Goal: Task Accomplishment & Management: Complete application form

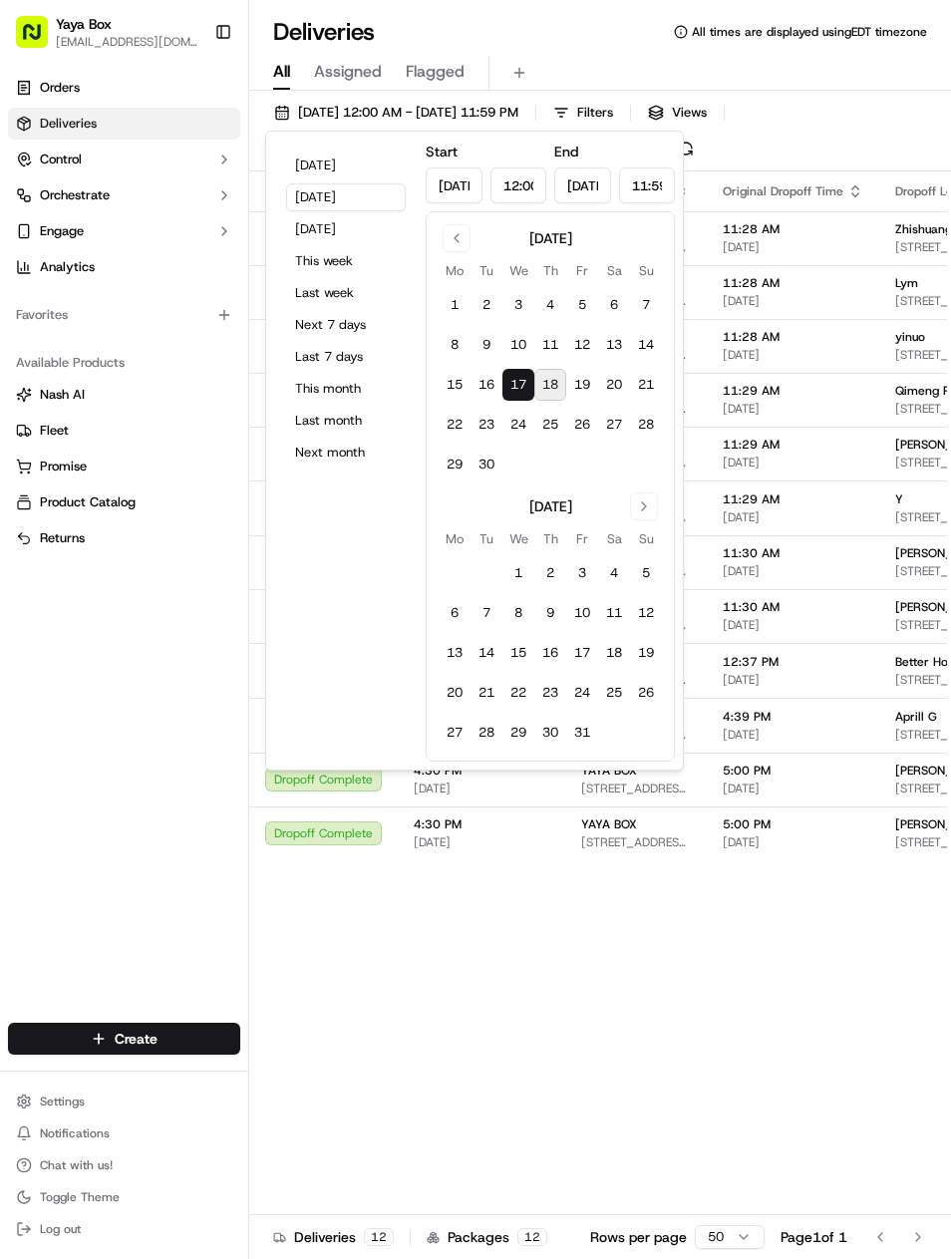
click at [293, 176] on button "Today" at bounding box center [346, 165] width 120 height 28
type input "Sep 18, 2025"
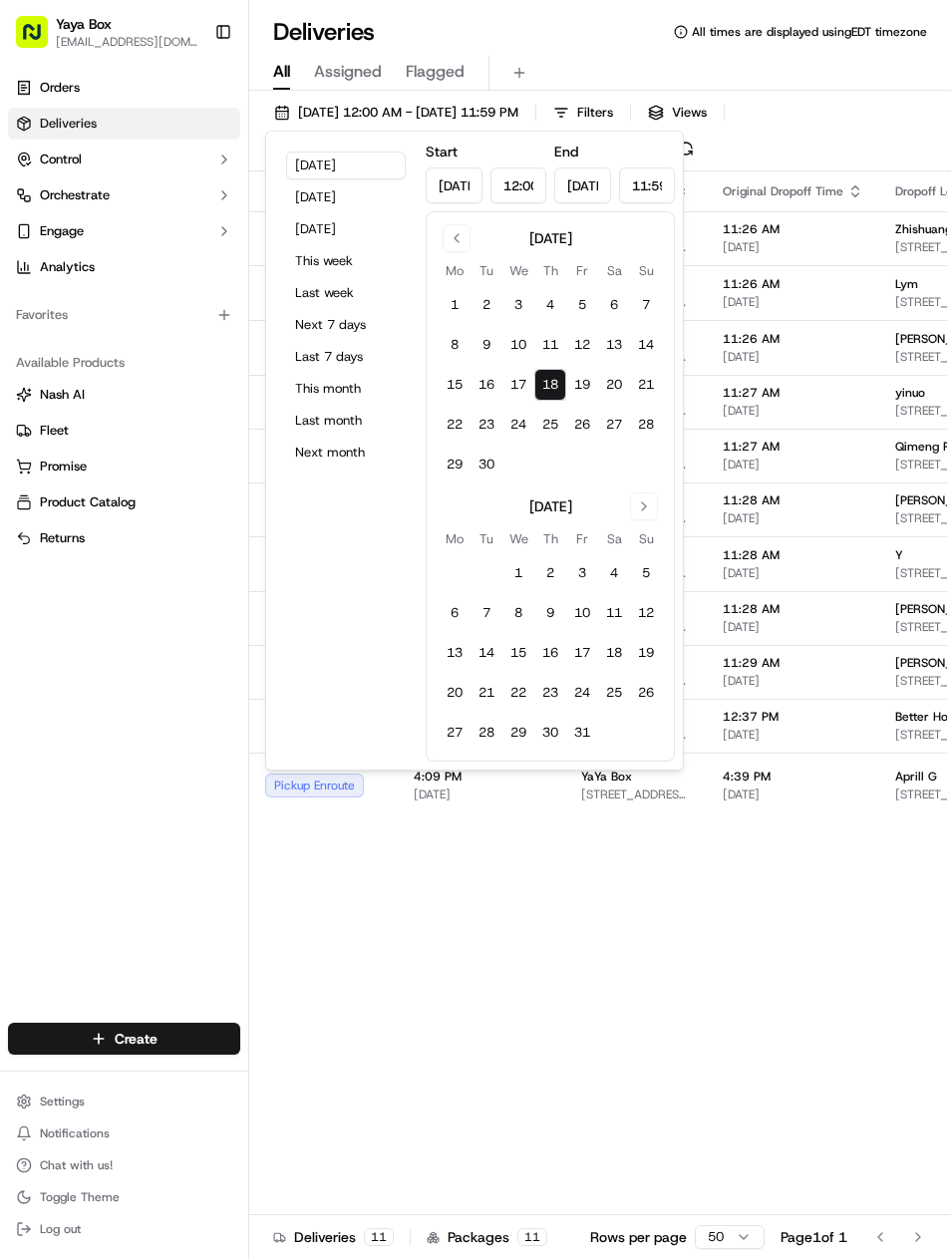
click at [303, 911] on div "Status Original Pickup Time Pickup Location Original Dropoff Time Dropoff Locat…" at bounding box center [769, 710] width 1041 height 1079
click at [315, 797] on div "Pickup Enroute" at bounding box center [323, 785] width 117 height 24
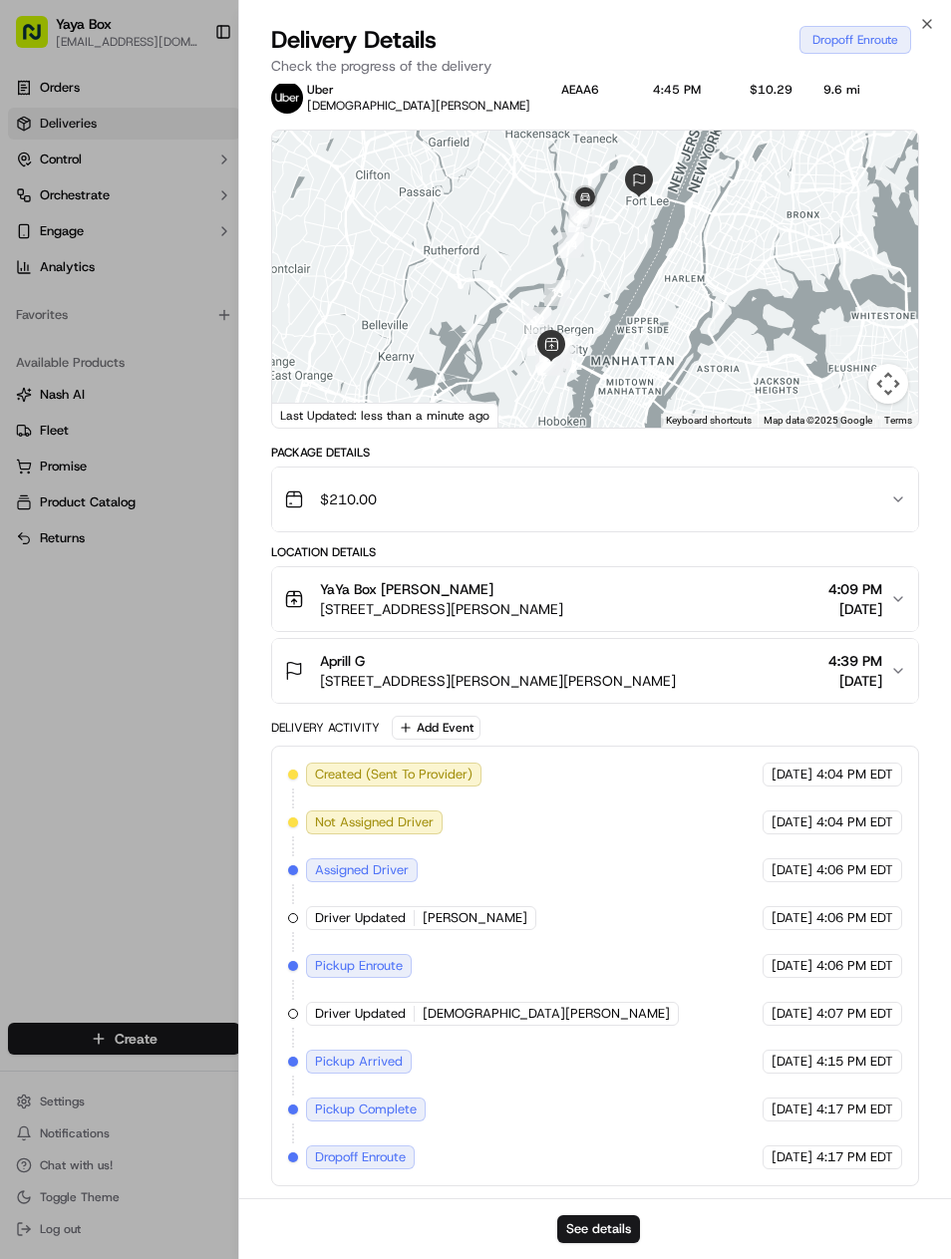
scroll to position [32, 0]
click at [136, 759] on div at bounding box center [475, 629] width 951 height 1259
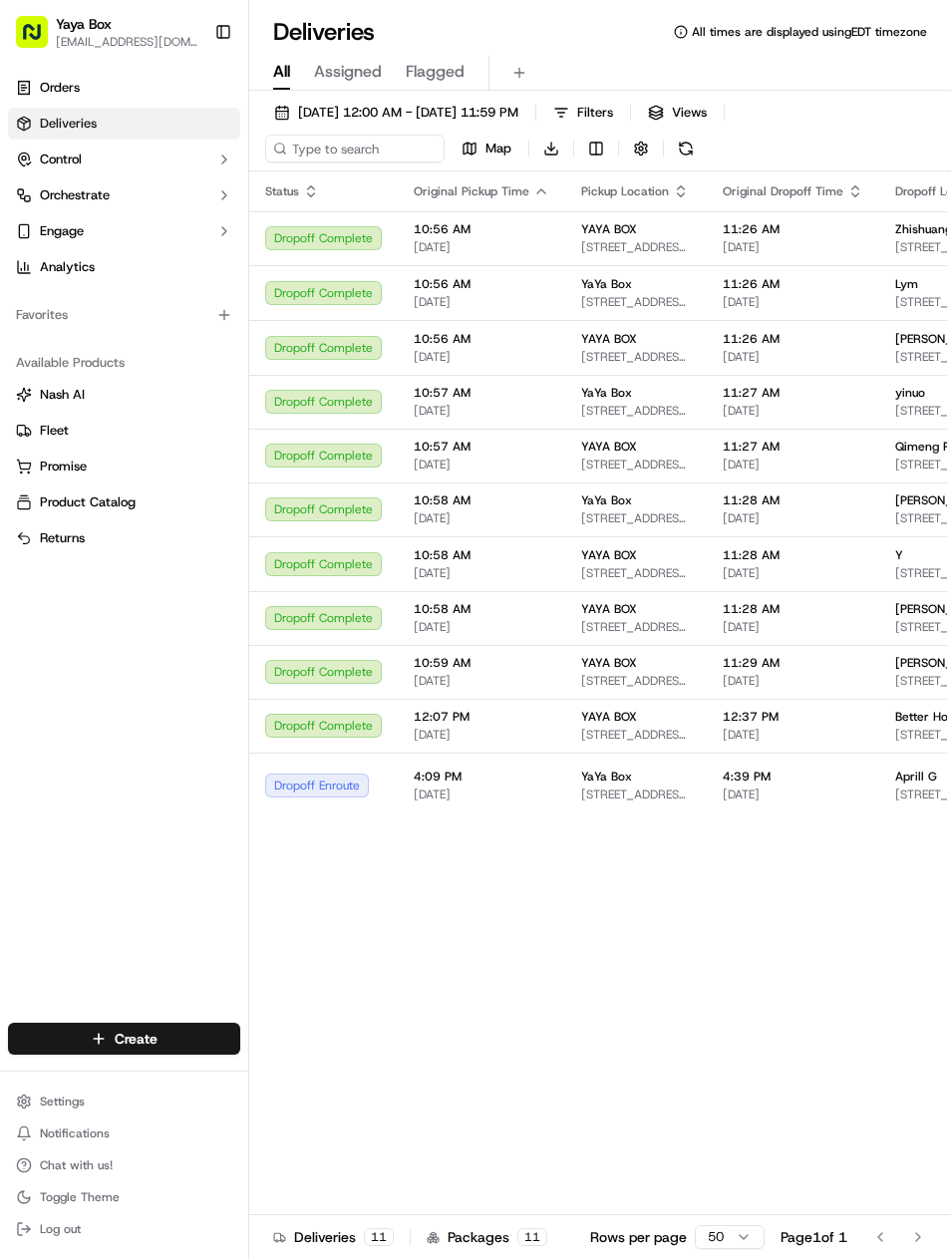
click at [373, 126] on button "[DATE] 12:00 AM - [DATE] 11:59 PM" at bounding box center [396, 113] width 262 height 28
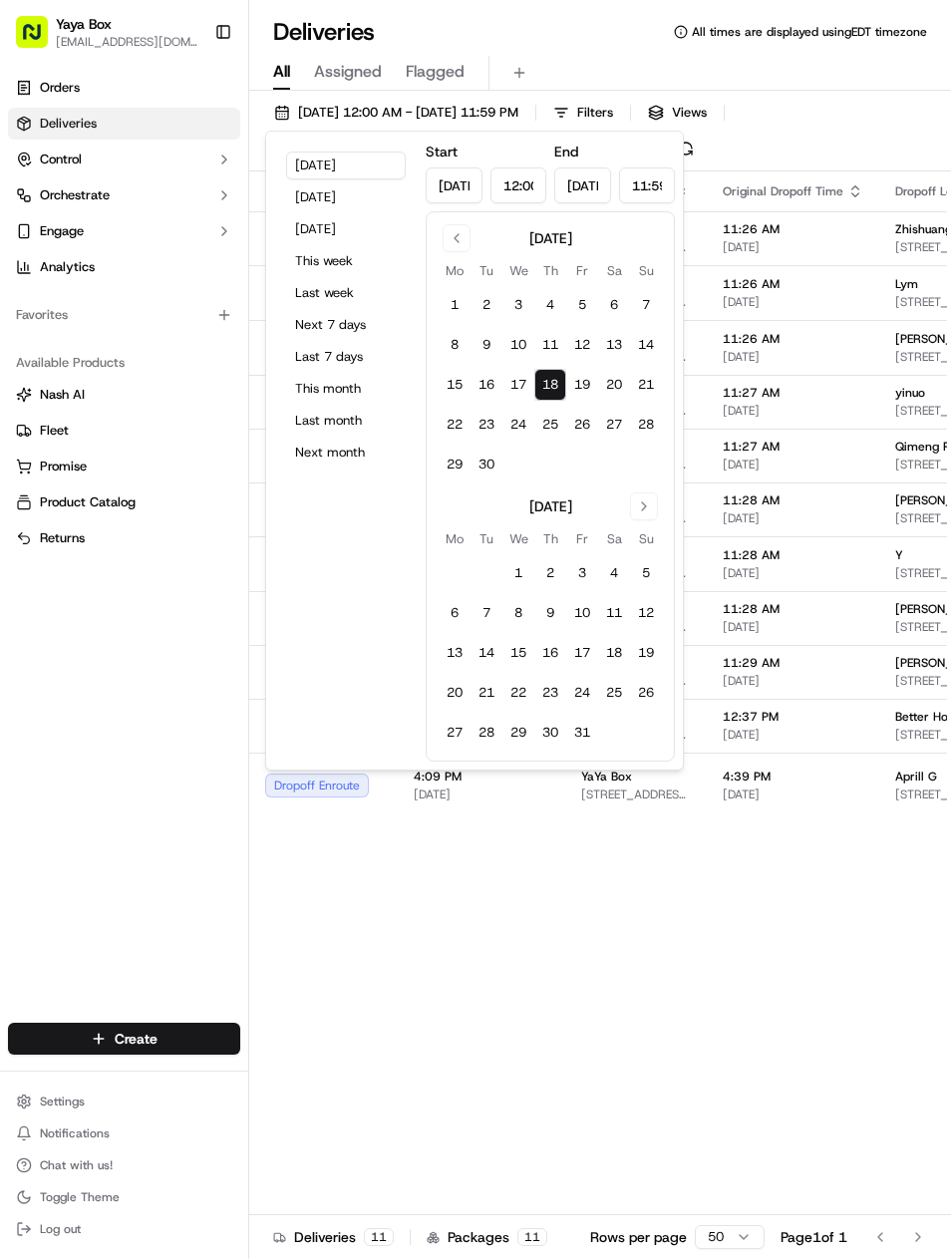
click at [322, 204] on button "Yesterday" at bounding box center [346, 197] width 120 height 28
type input "Sep 17, 2025"
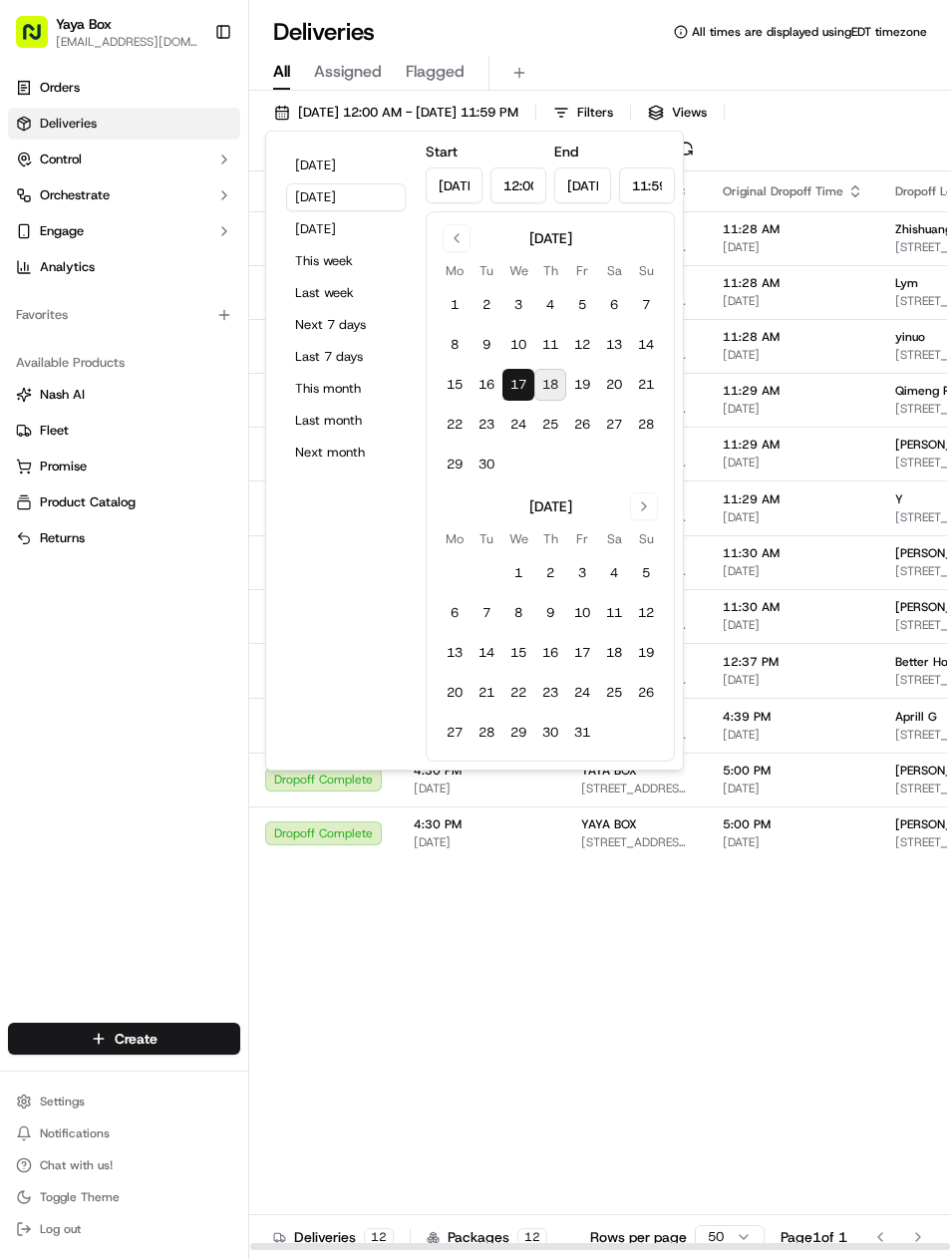
click at [723, 778] on span "5:00 PM" at bounding box center [793, 770] width 141 height 16
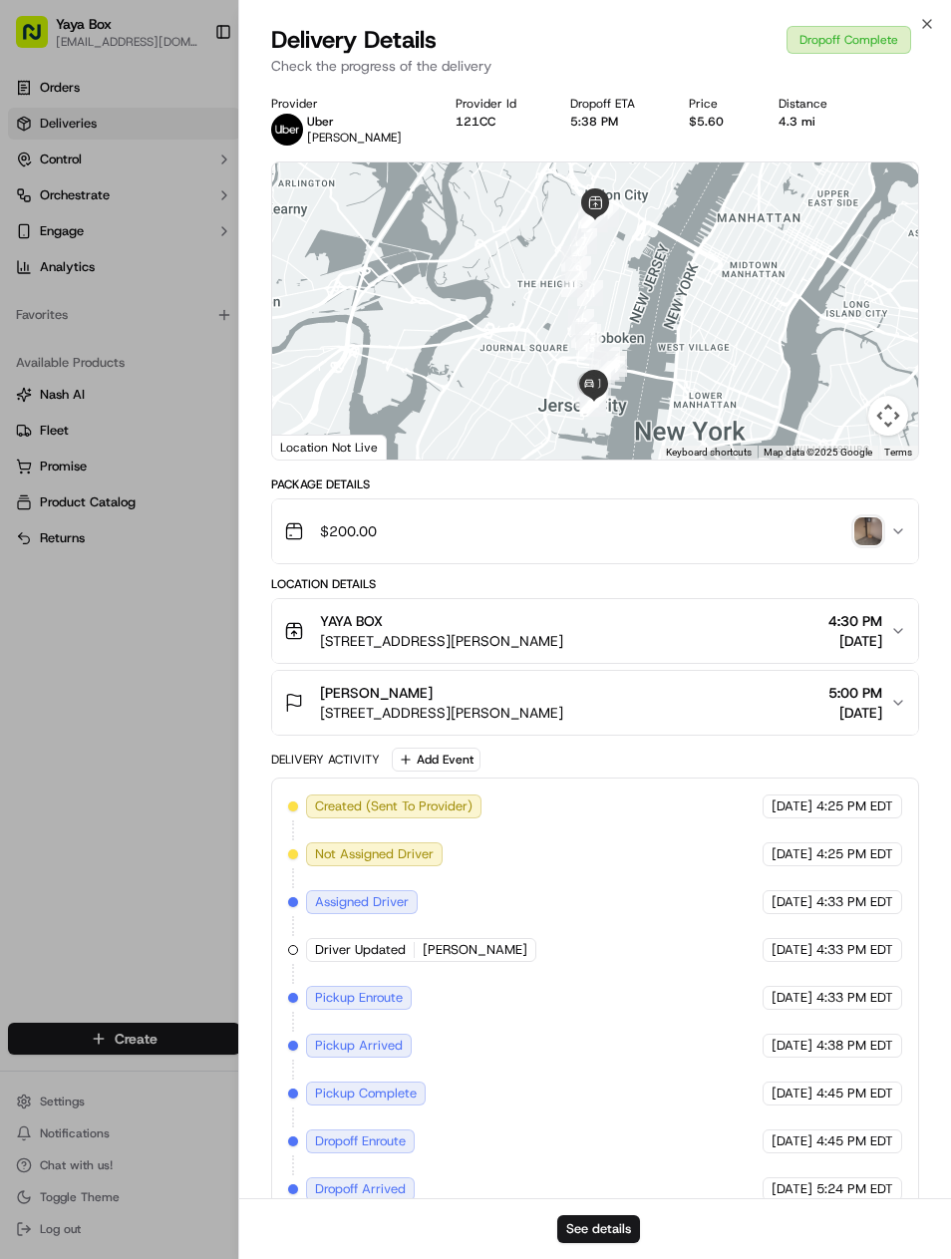
click at [579, 1207] on div "See details" at bounding box center [595, 1228] width 713 height 61
click at [569, 1219] on button "See details" at bounding box center [598, 1229] width 83 height 28
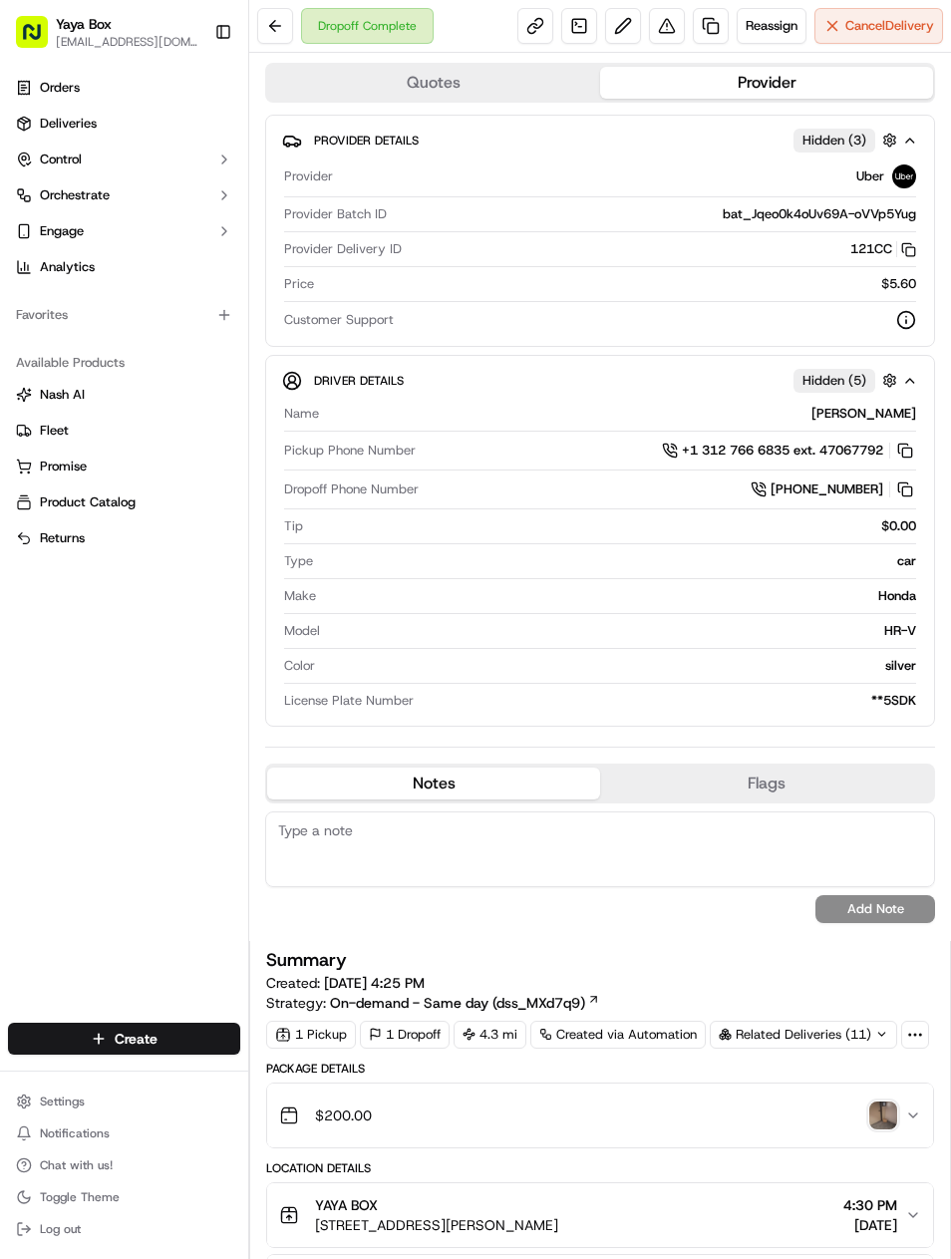
click at [698, 42] on link at bounding box center [711, 26] width 36 height 36
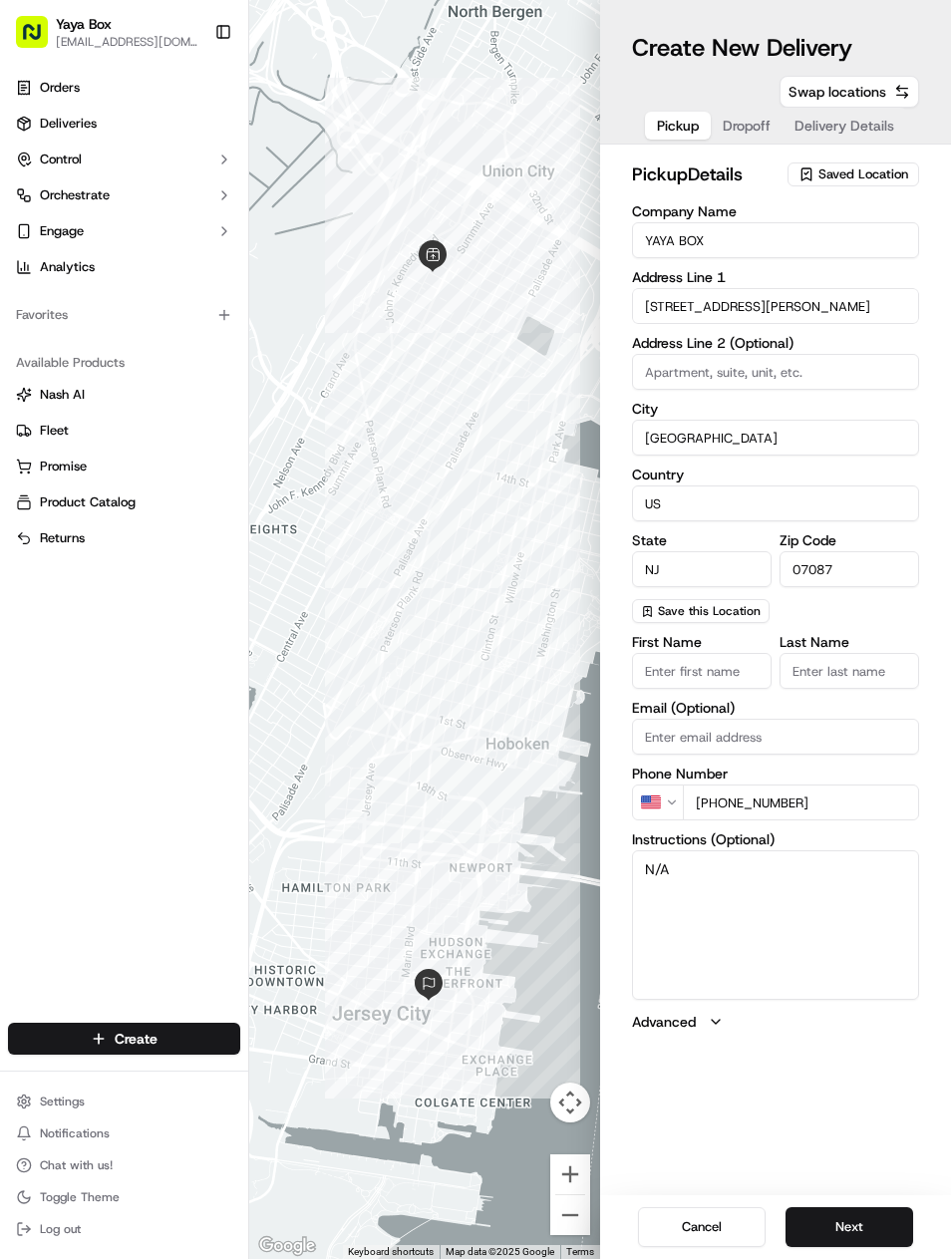
click at [830, 1233] on button "Next" at bounding box center [849, 1227] width 128 height 40
click at [838, 1226] on button "Next" at bounding box center [849, 1227] width 128 height 40
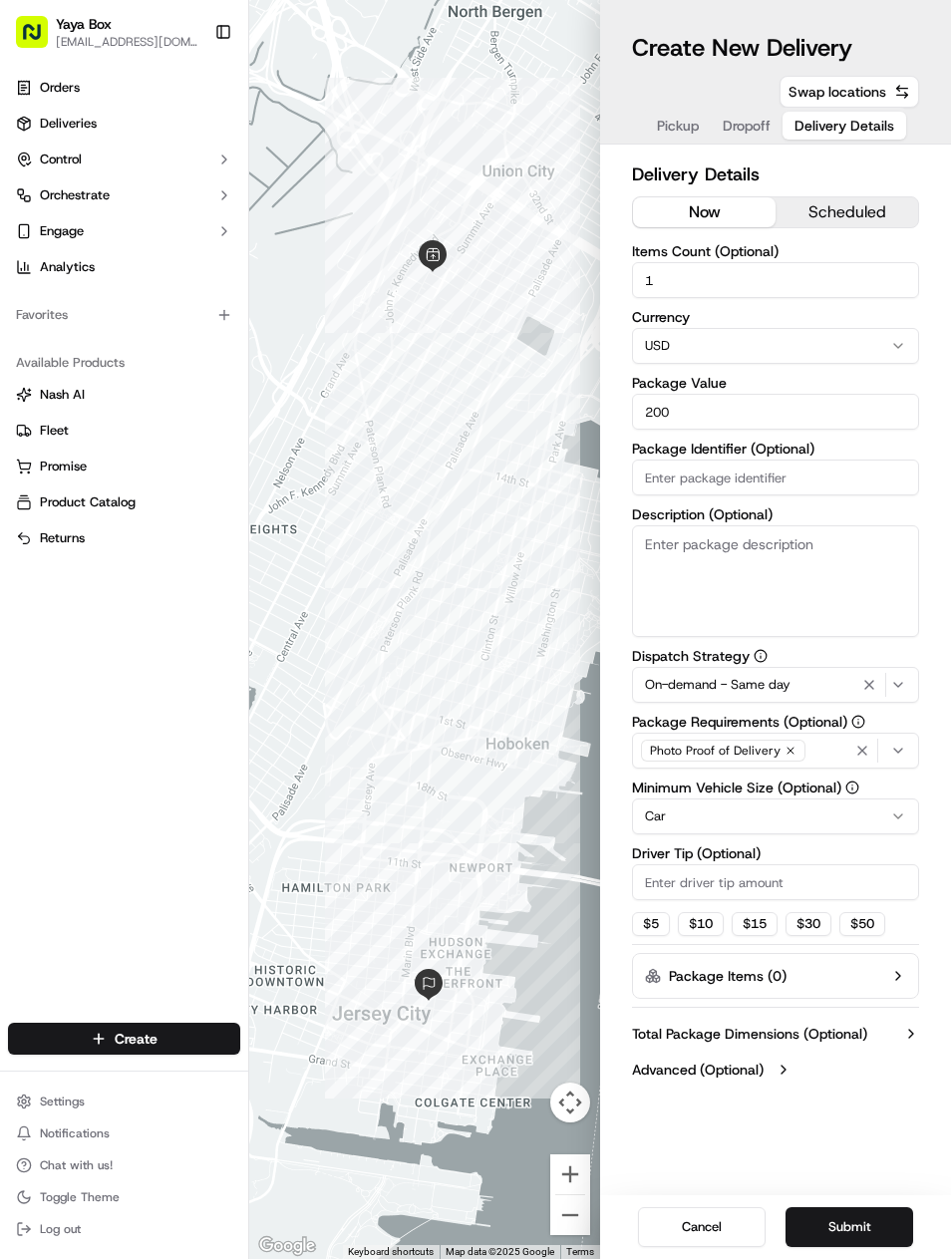
click at [878, 681] on icon "button" at bounding box center [869, 685] width 24 height 16
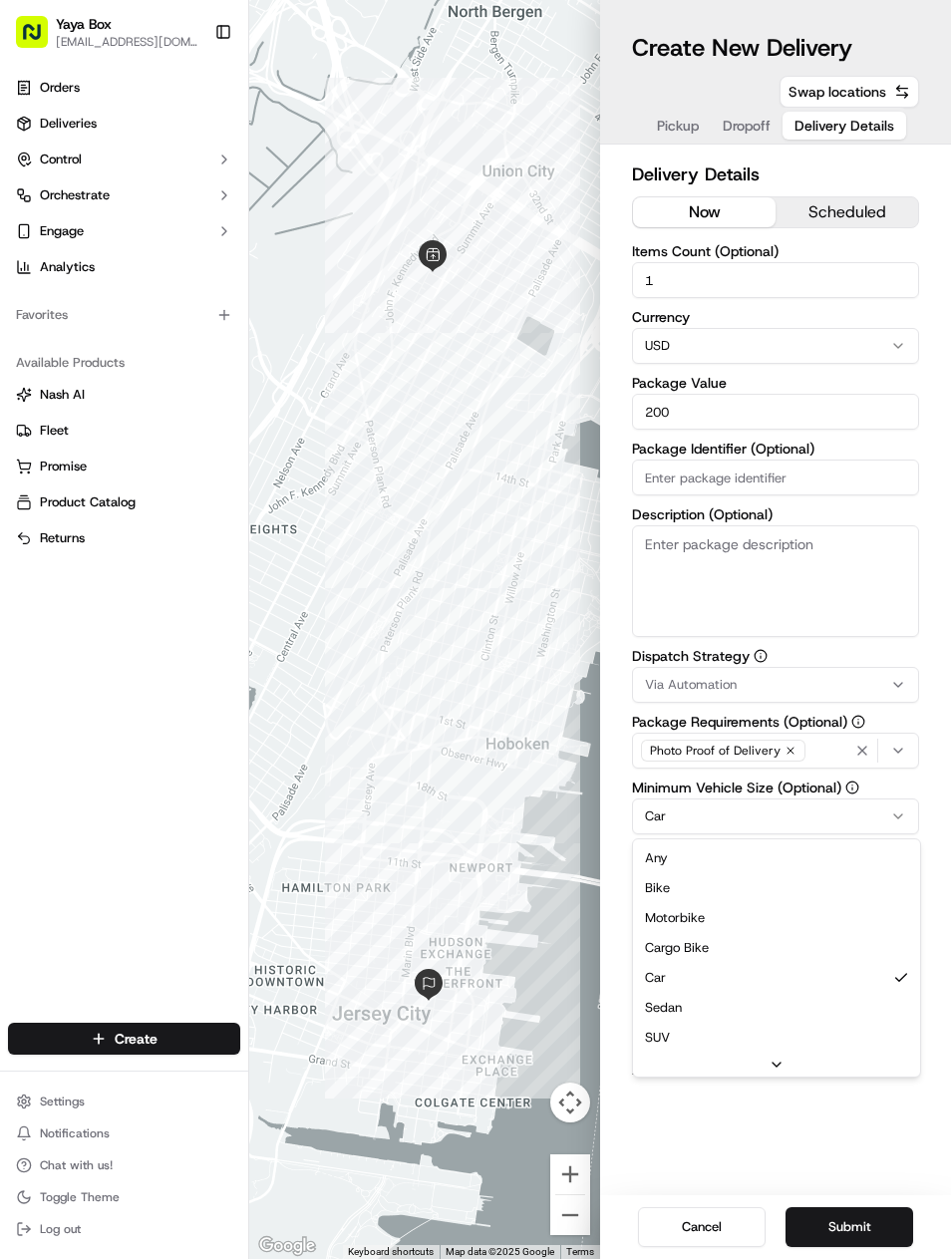
click at [786, 816] on html "Yaya Box [EMAIL_ADDRESS][DOMAIN_NAME] Toggle Sidebar Orders Deliveries Control …" at bounding box center [475, 629] width 951 height 1259
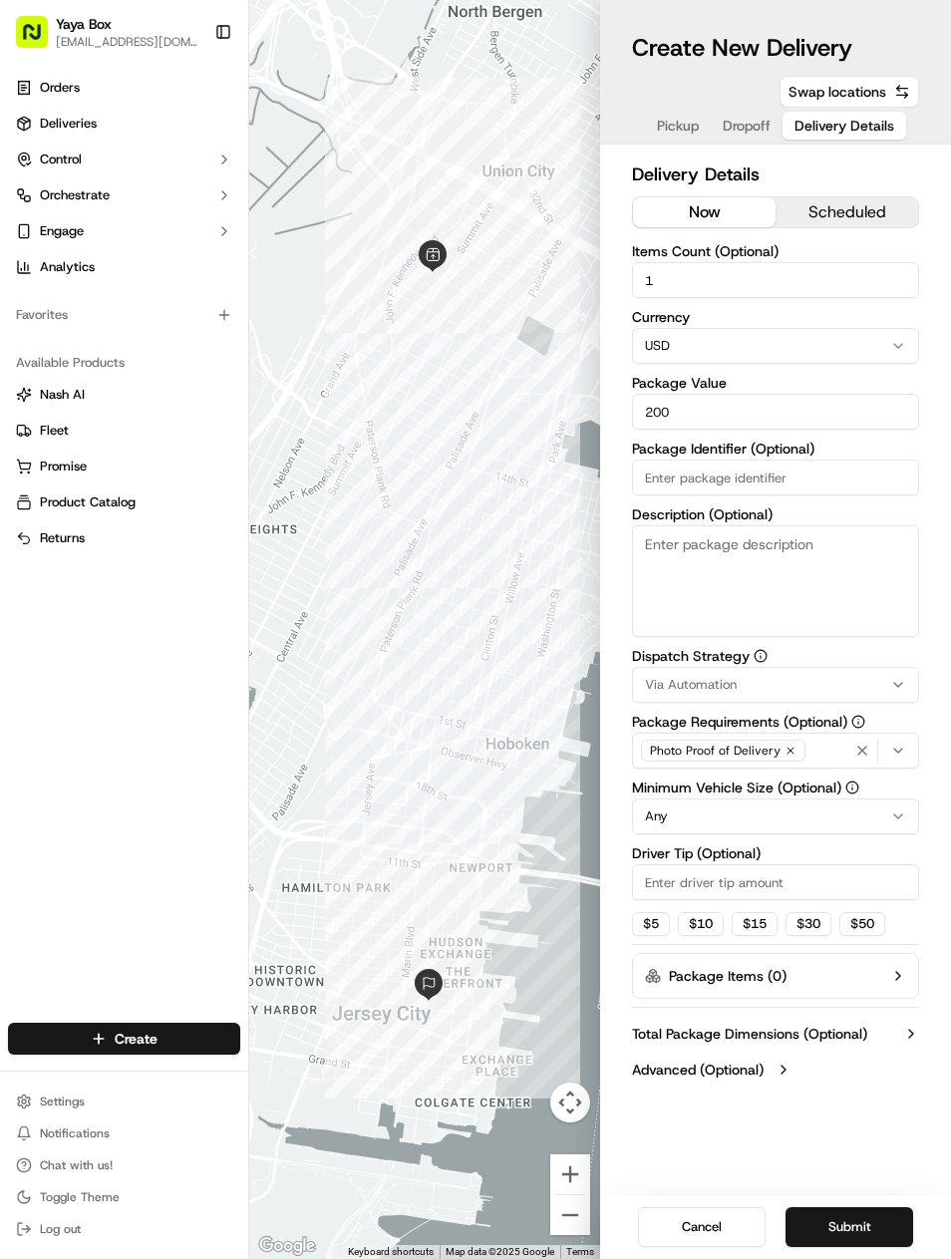
click at [813, 1235] on button "Submit" at bounding box center [849, 1227] width 128 height 40
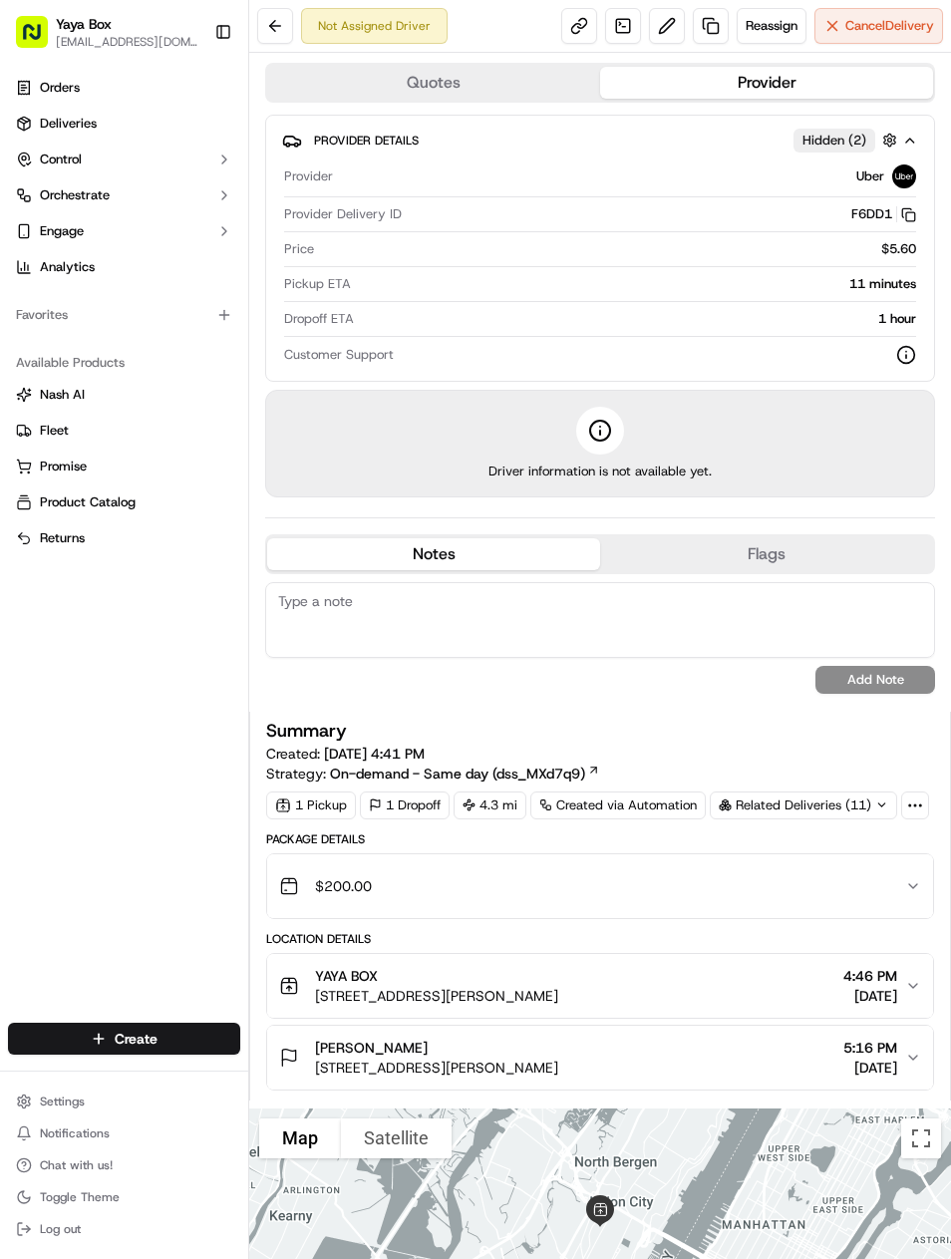
click at [72, 133] on link "Deliveries" at bounding box center [124, 124] width 232 height 32
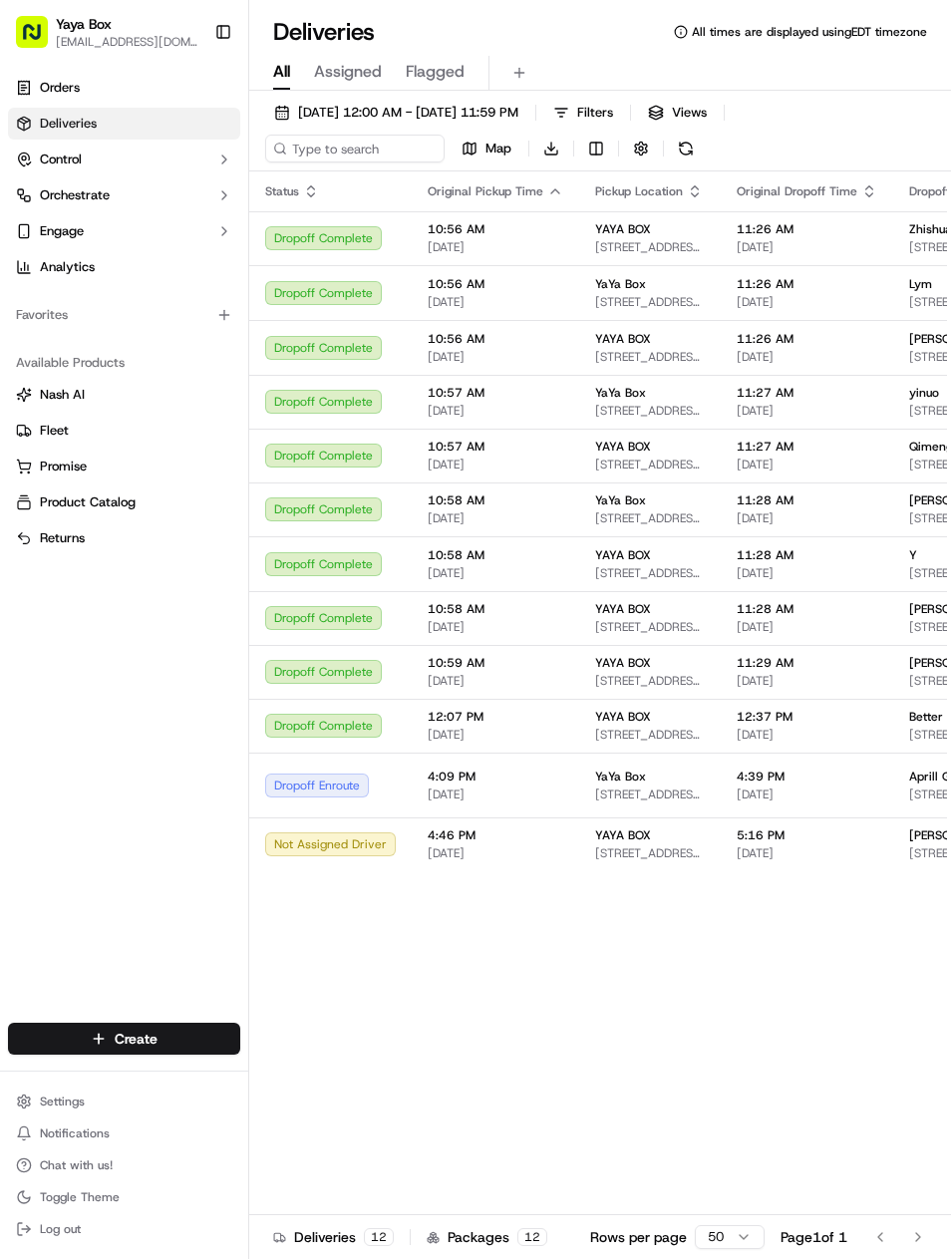
click at [314, 124] on button "[DATE] 12:00 AM - [DATE] 11:59 PM" at bounding box center [396, 113] width 262 height 28
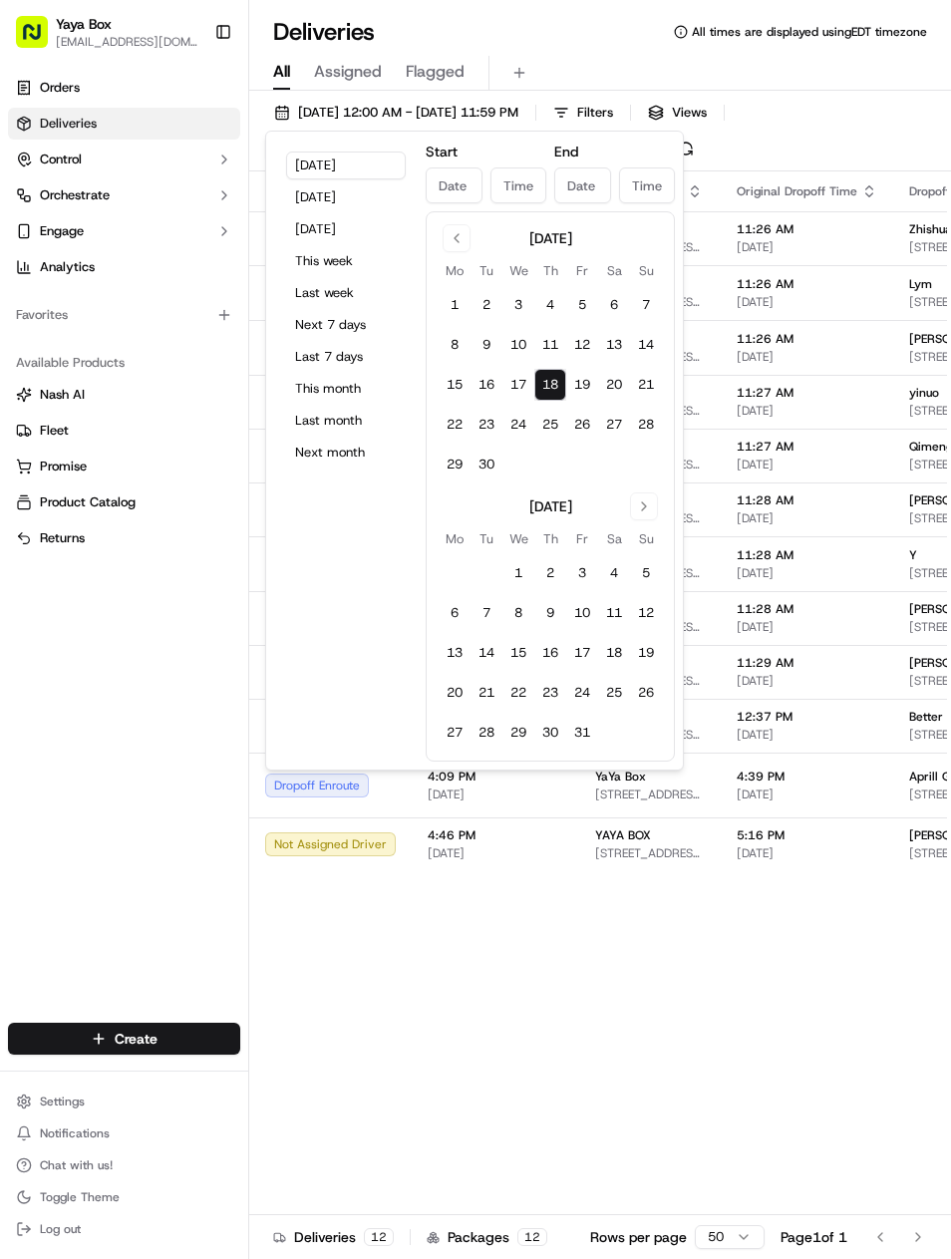
type input "Sep 18, 2025"
type input "12:00 AM"
type input "Sep 18, 2025"
type input "11:59 PM"
click at [511, 340] on button "10" at bounding box center [518, 345] width 32 height 32
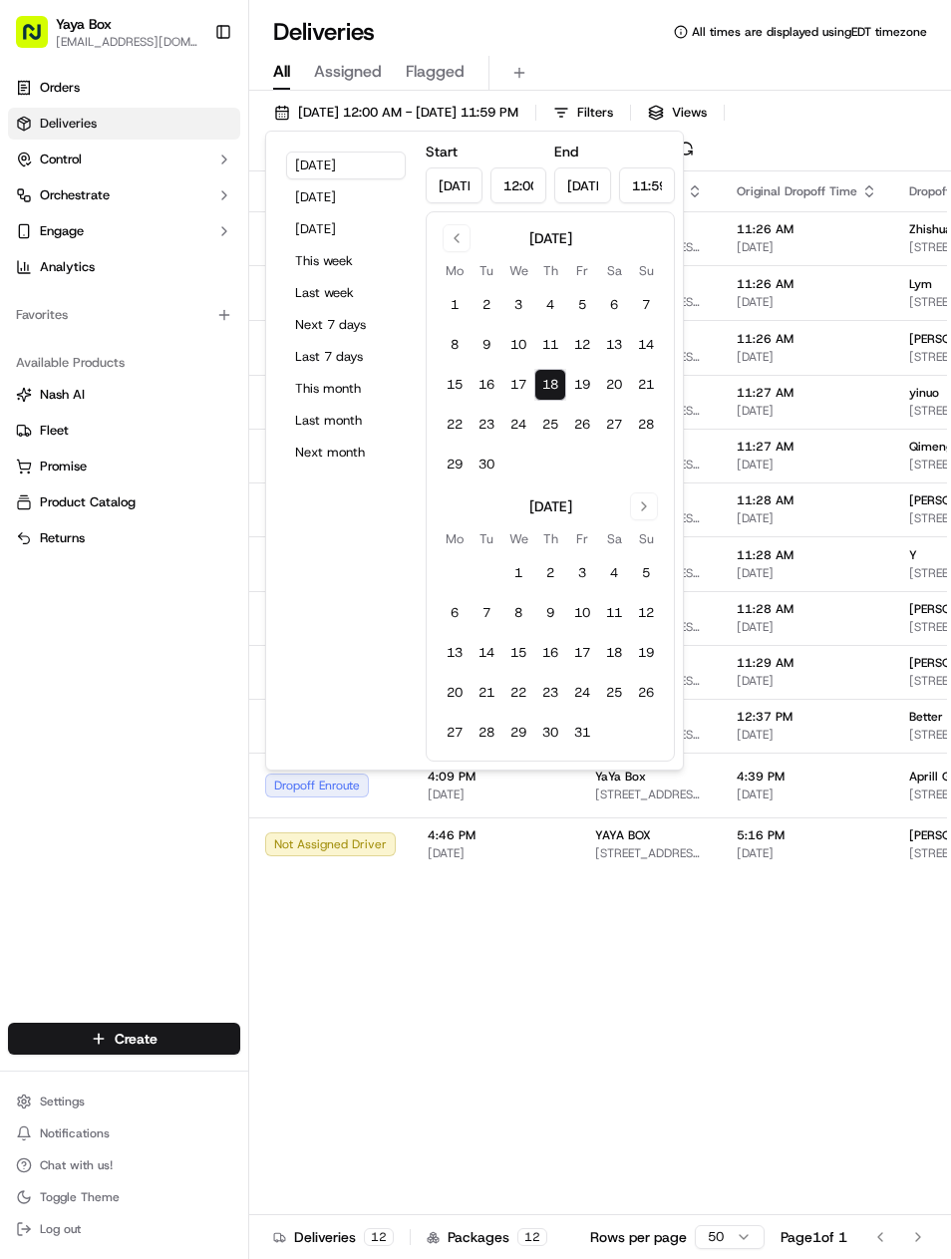
type input "Sep 10, 2025"
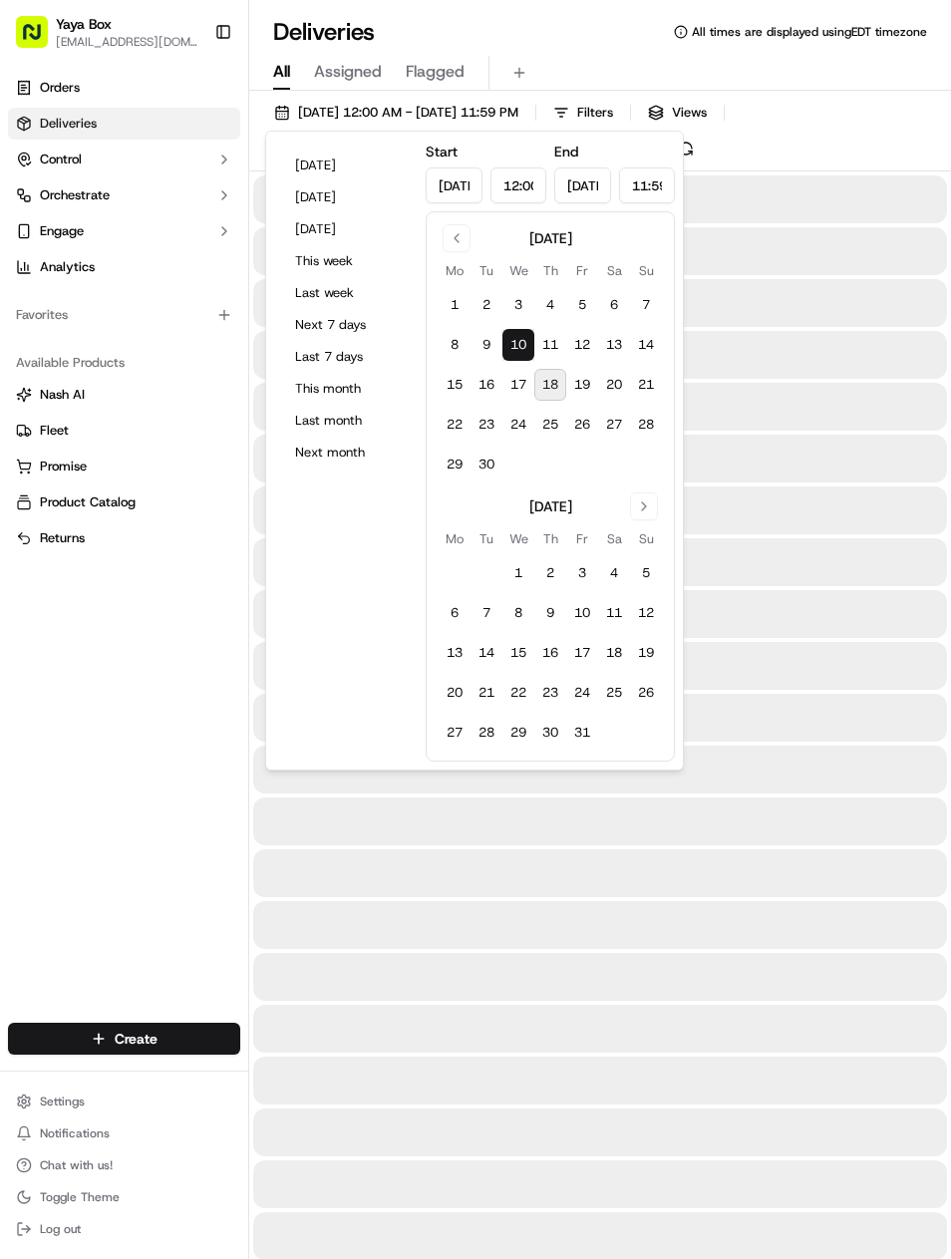
click at [510, 340] on button "10" at bounding box center [518, 345] width 32 height 32
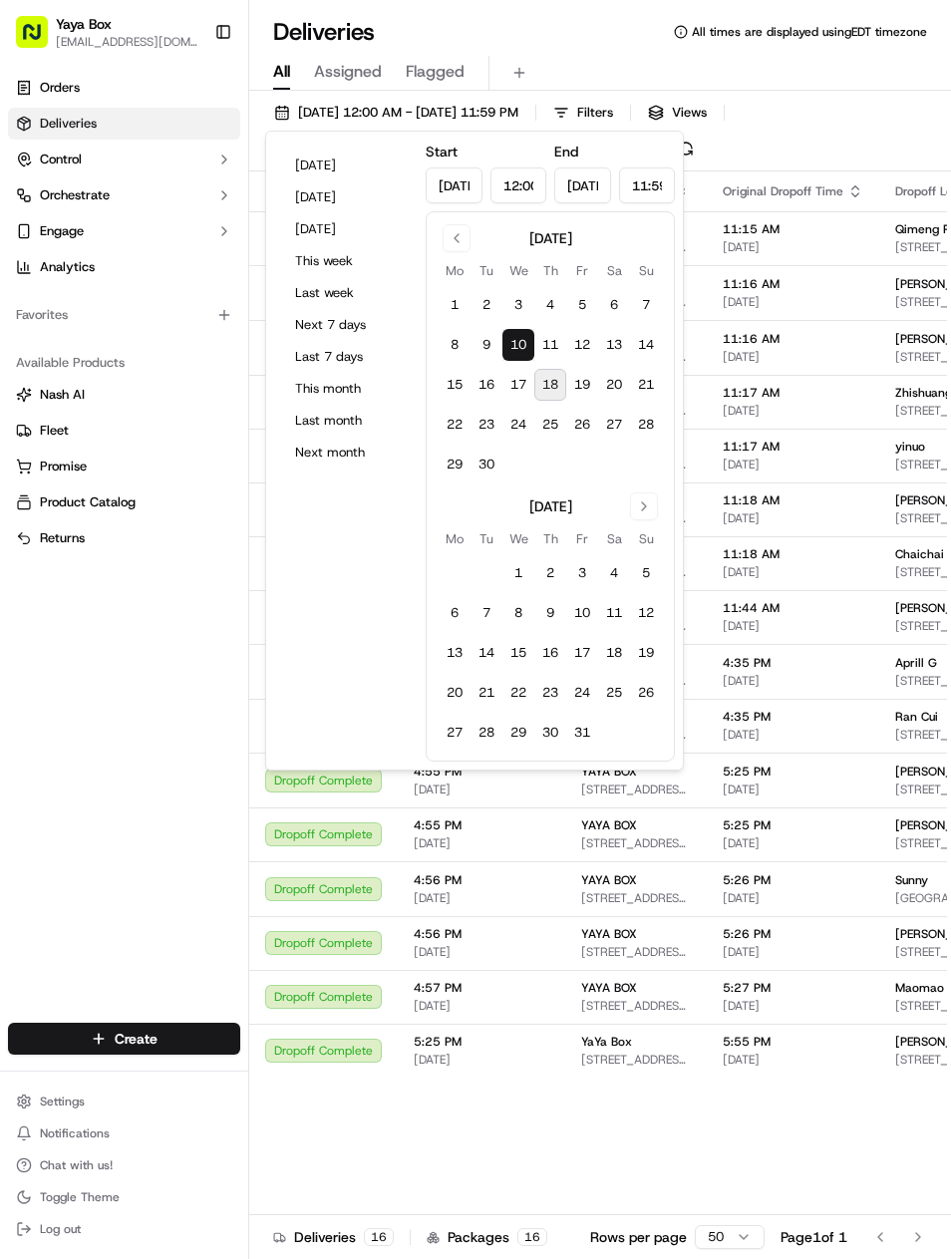
click at [103, 853] on div "Orders Deliveries Control Orchestrate Engage Analytics Favorites Available Prod…" at bounding box center [124, 535] width 248 height 943
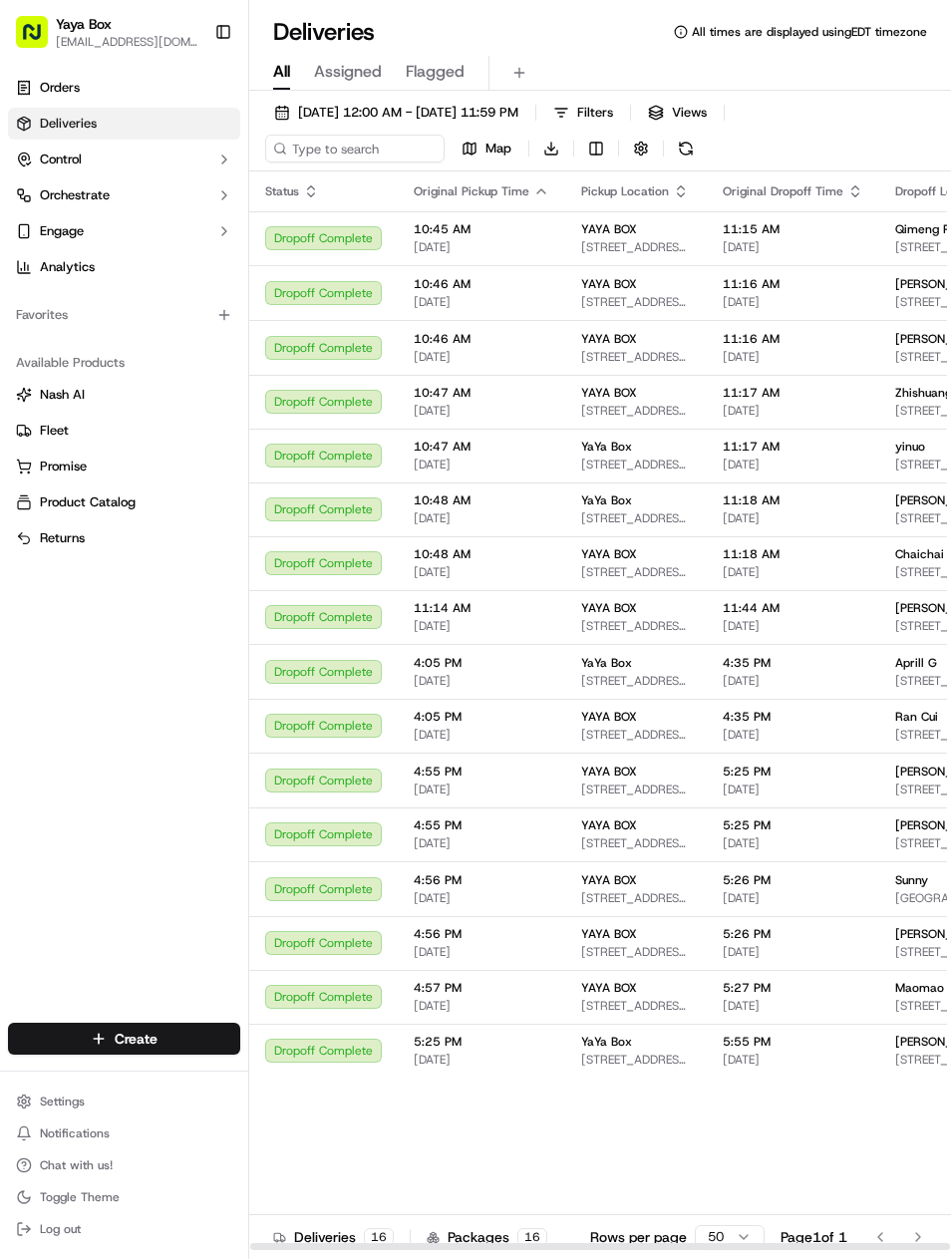
click at [793, 1002] on span "09/10/2025" at bounding box center [793, 1006] width 141 height 16
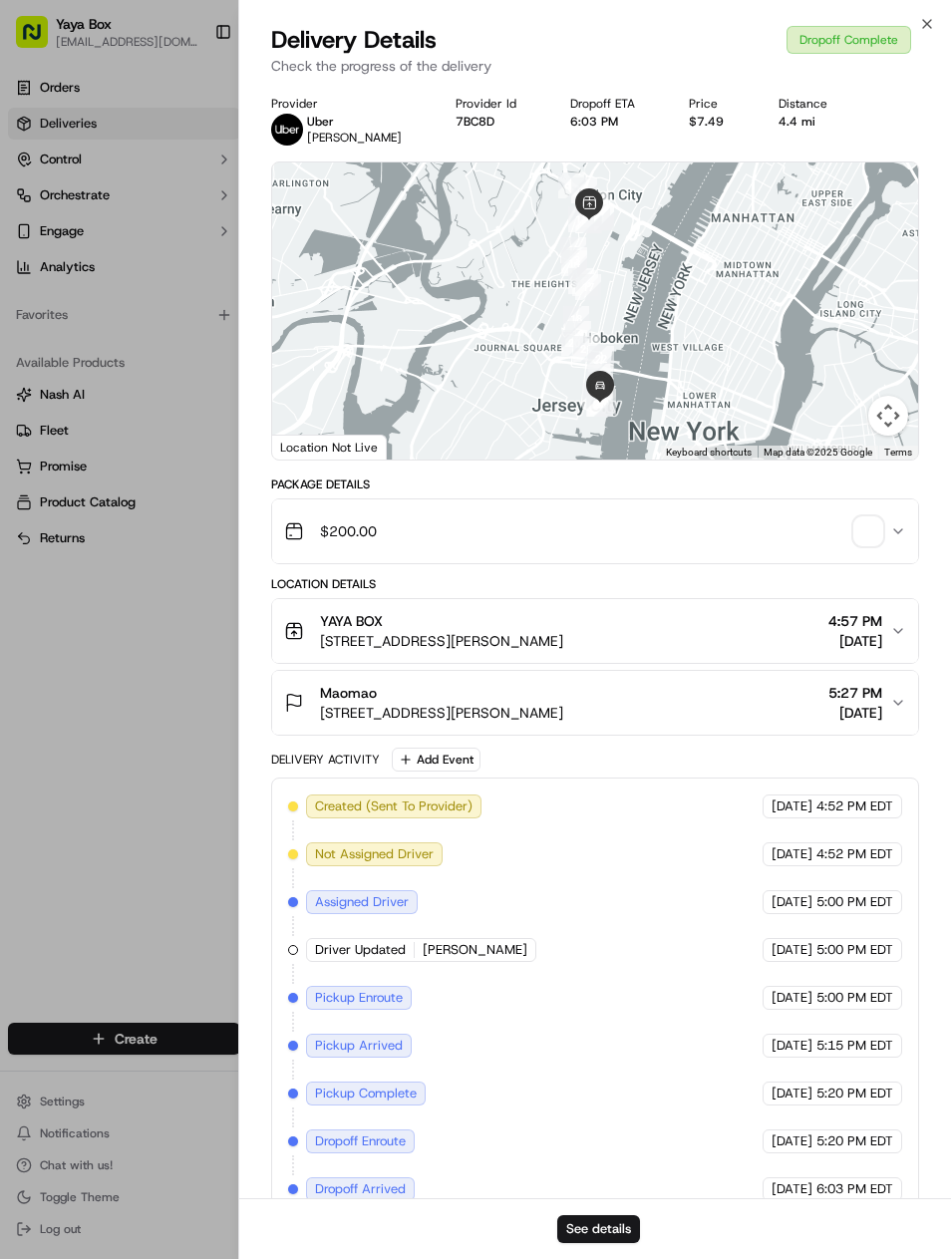
click at [600, 1230] on button "See details" at bounding box center [598, 1229] width 83 height 28
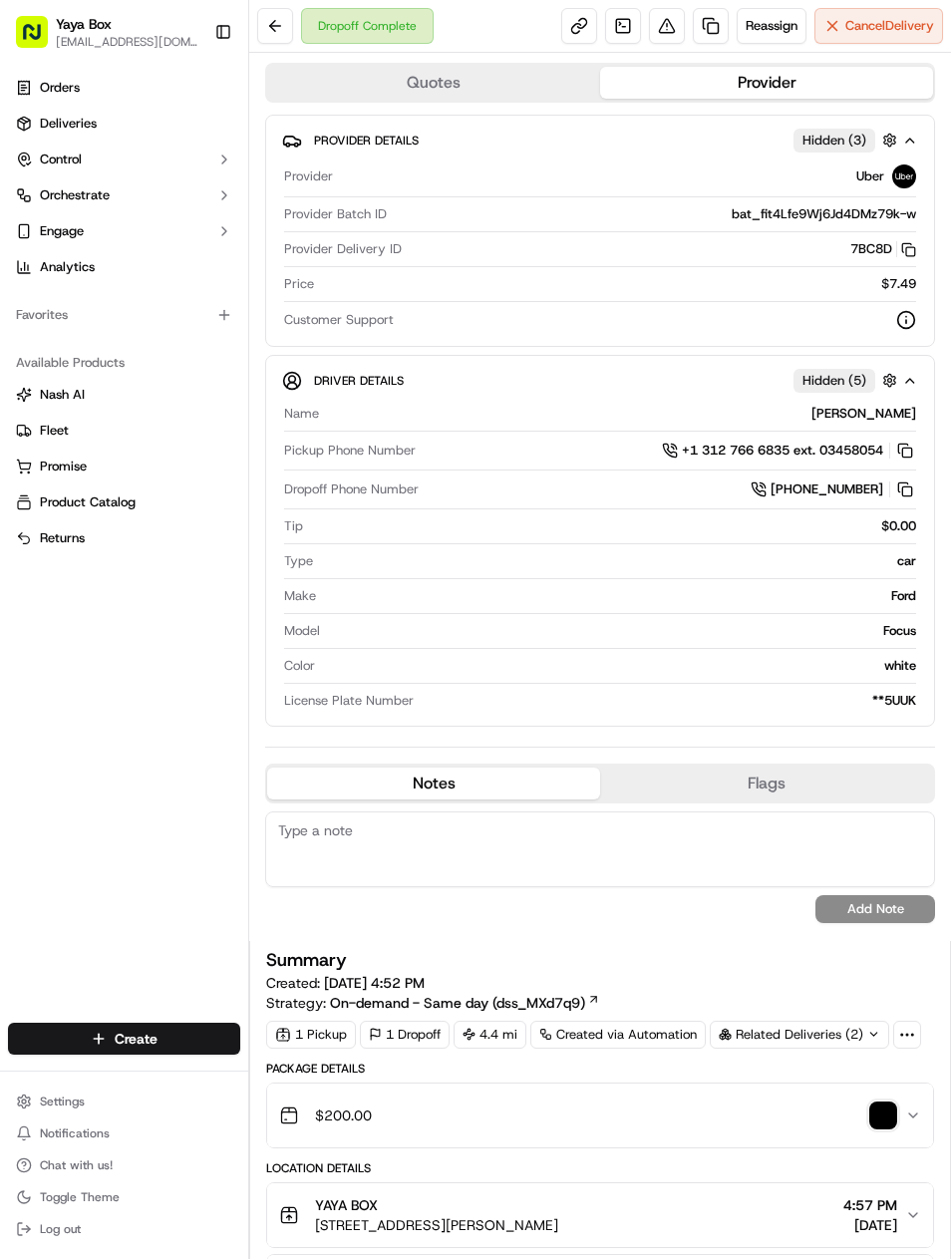
click at [693, 23] on link at bounding box center [711, 26] width 36 height 36
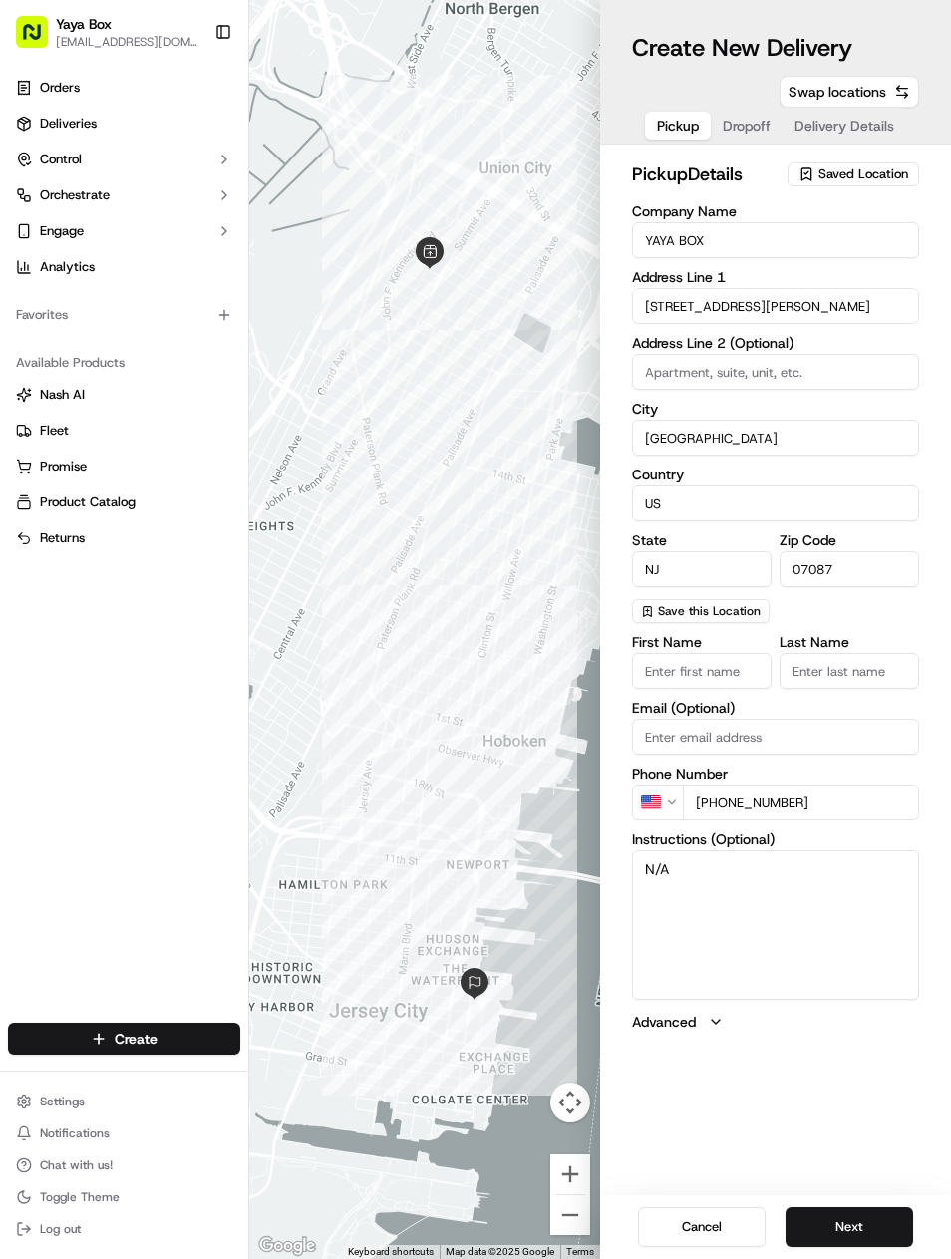
click at [850, 1216] on button "Next" at bounding box center [849, 1227] width 128 height 40
click at [841, 1213] on button "Next" at bounding box center [849, 1227] width 128 height 40
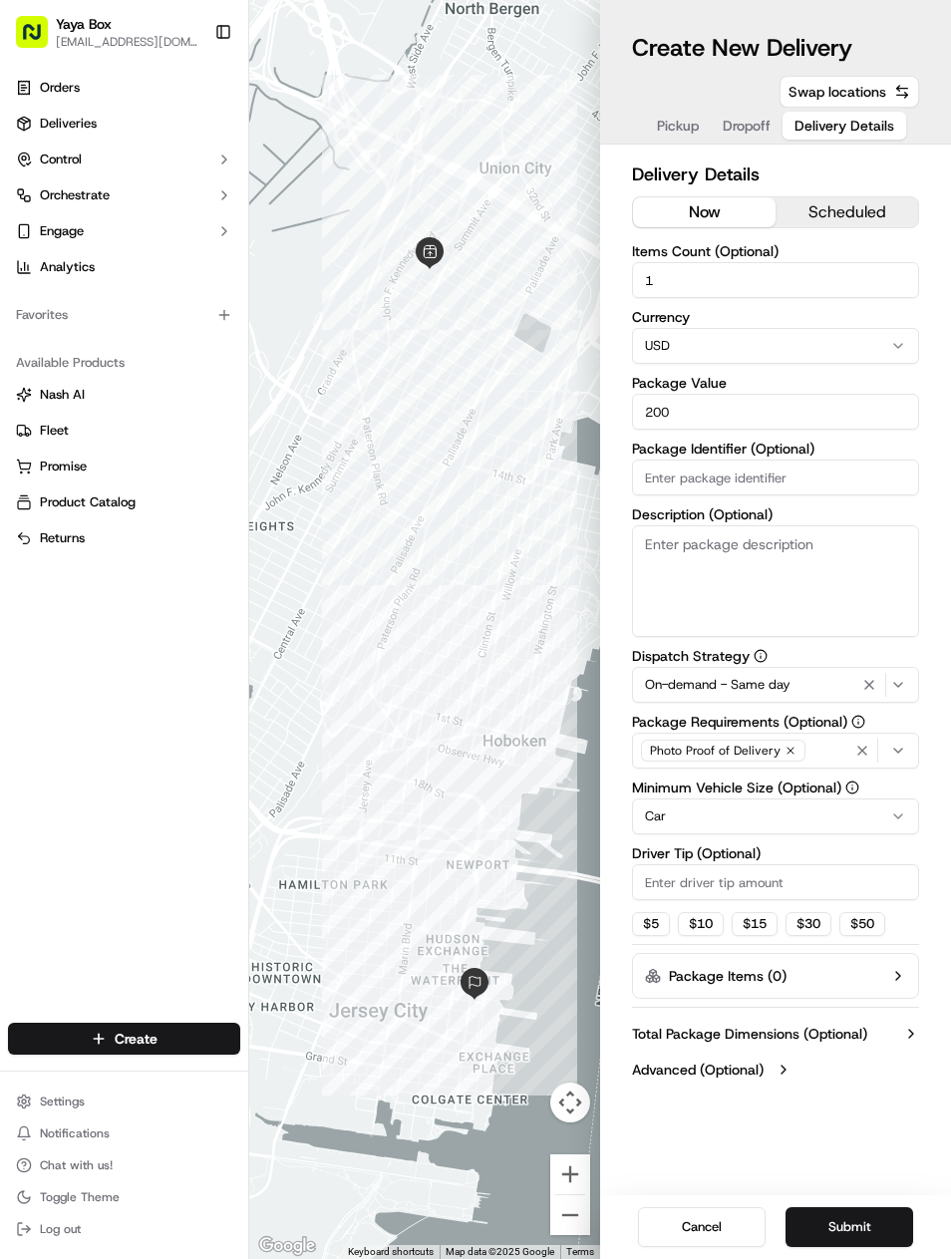
click at [868, 685] on icon "button" at bounding box center [869, 685] width 24 height 16
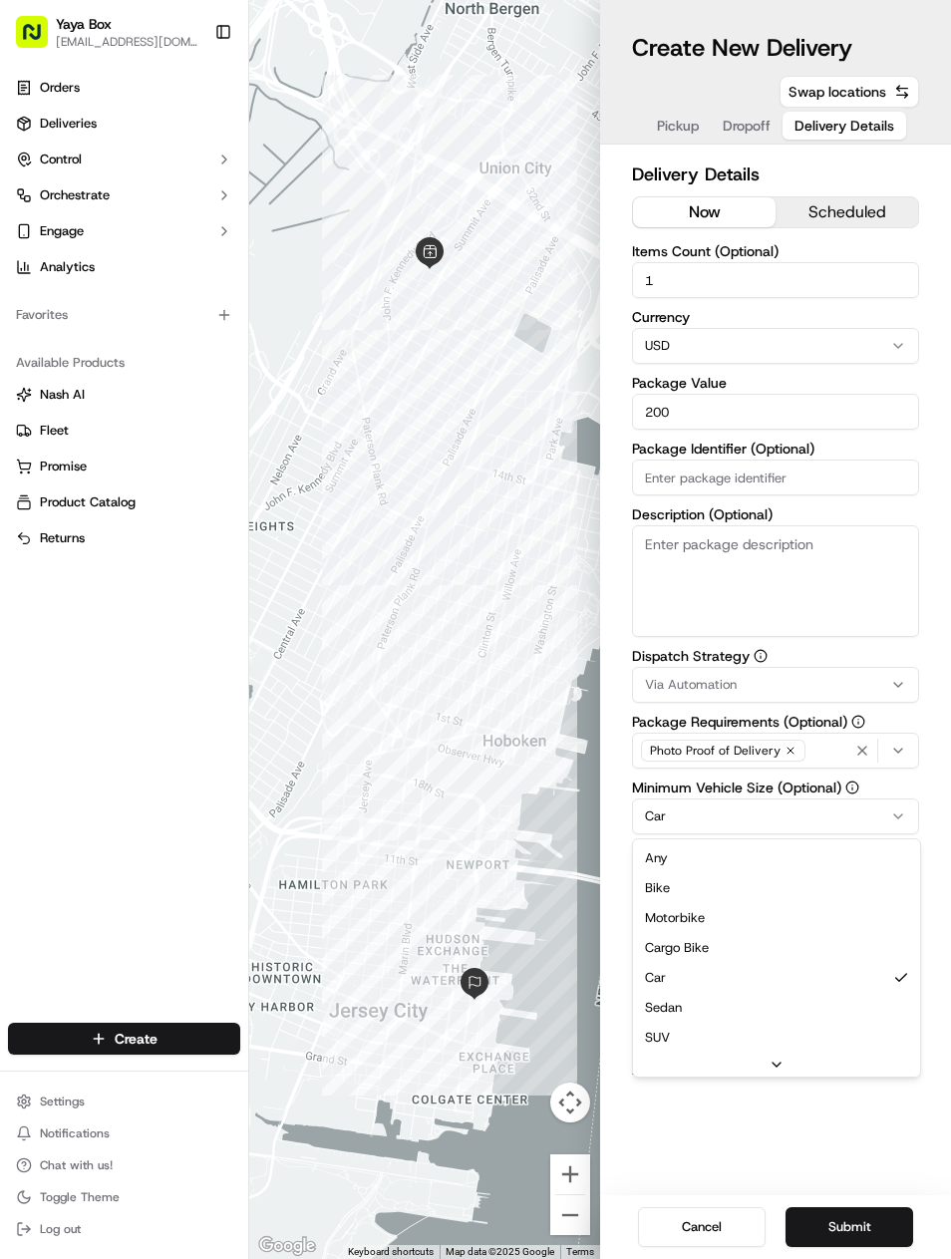
click at [767, 819] on html "Yaya Box yayaliciousjc@gmail.com Toggle Sidebar Orders Deliveries Control Orche…" at bounding box center [475, 629] width 951 height 1259
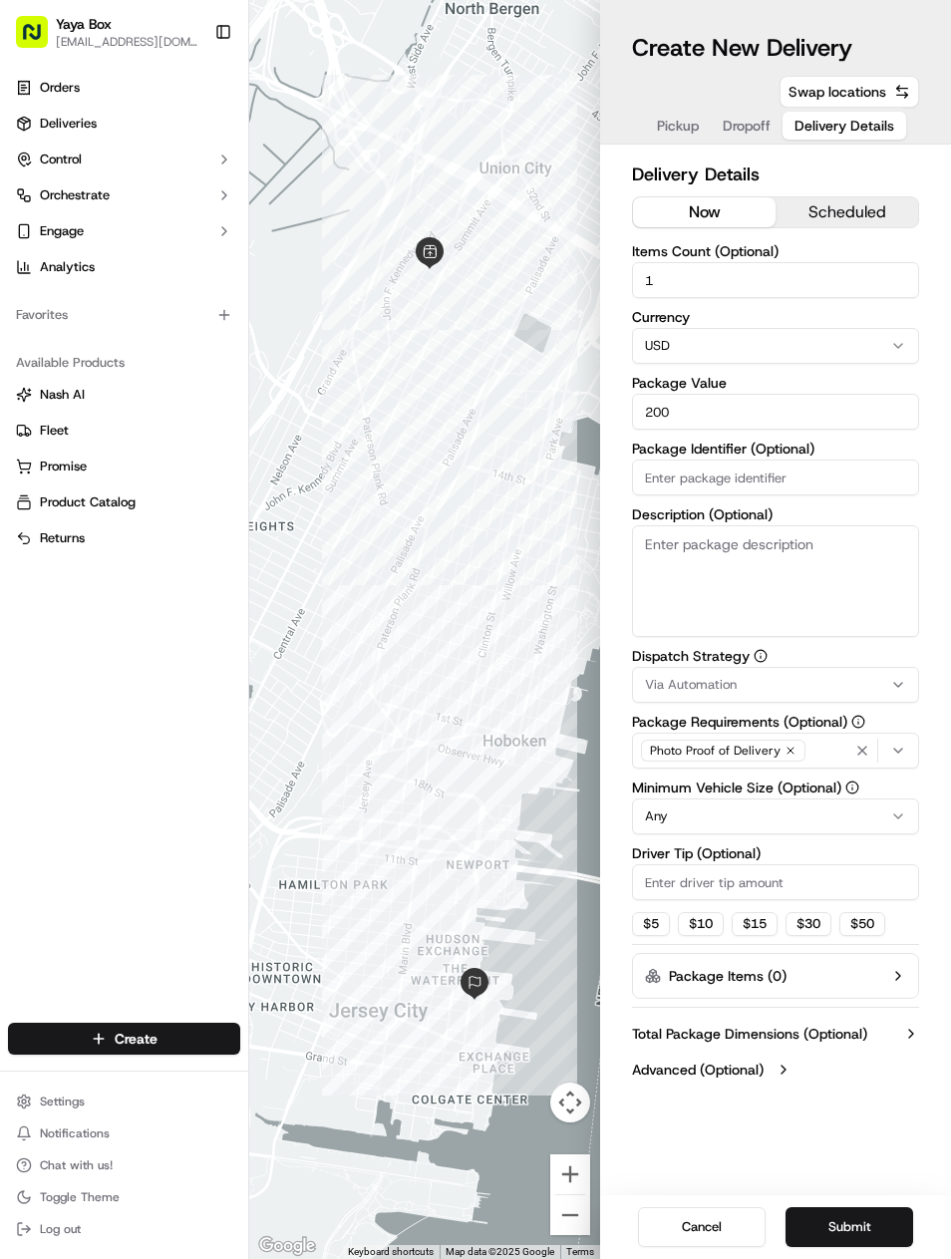
click at [865, 1216] on button "Submit" at bounding box center [849, 1227] width 128 height 40
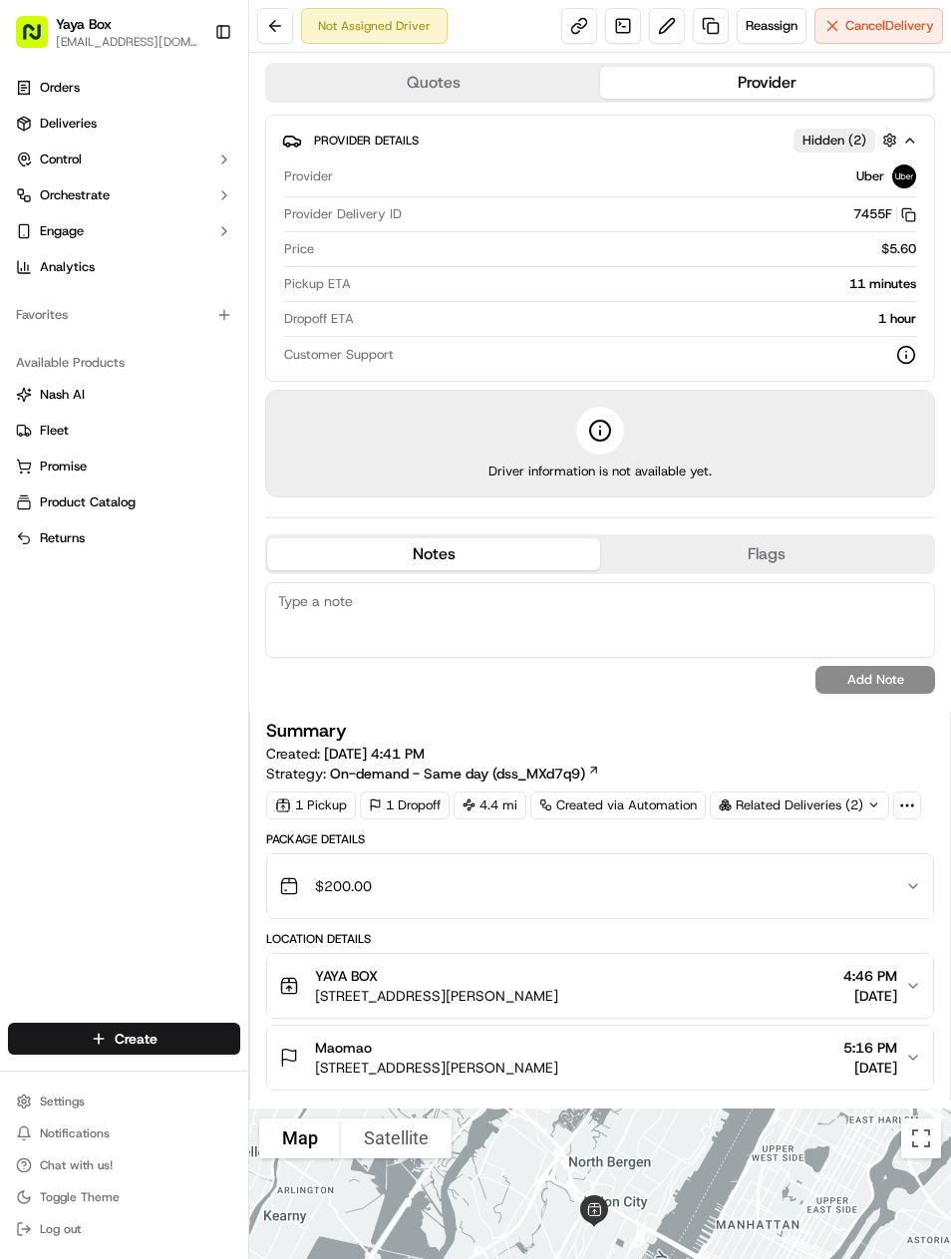
click at [84, 134] on link "Deliveries" at bounding box center [124, 124] width 232 height 32
